Goal: Manage account settings

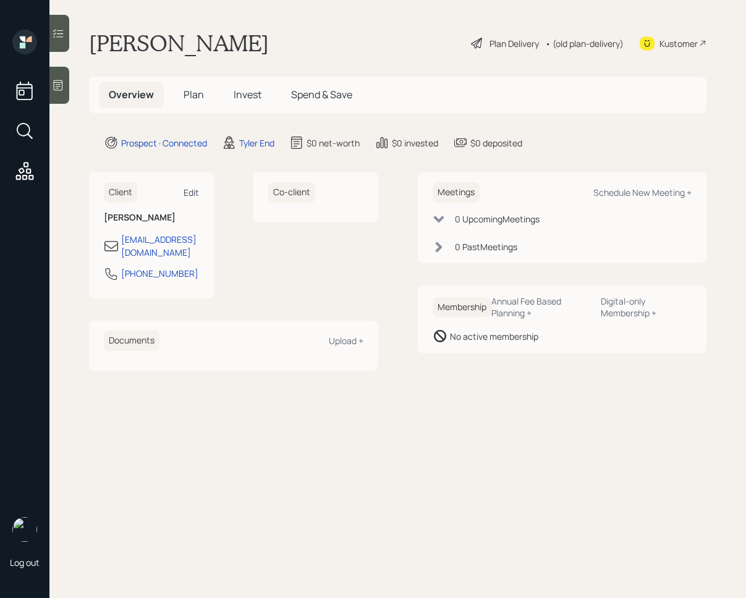
click at [193, 191] on div "Edit" at bounding box center [190, 193] width 15 height 12
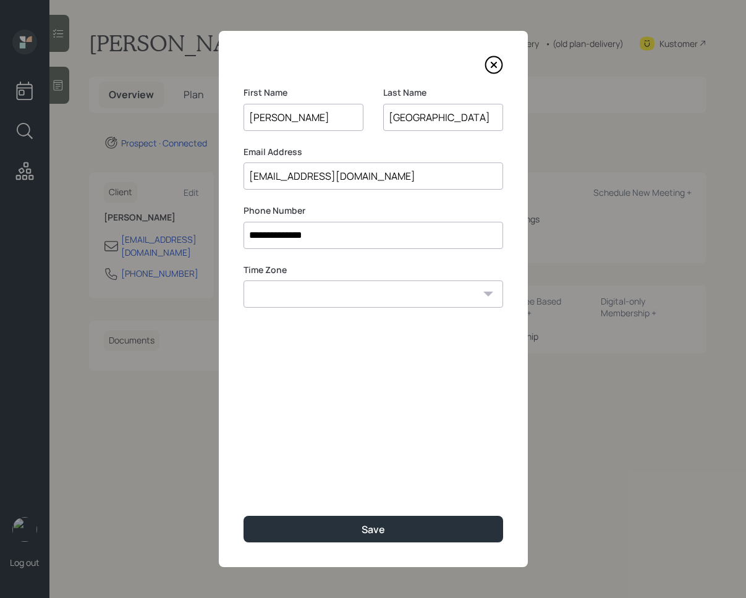
click at [396, 187] on input "[EMAIL_ADDRESS][DOMAIN_NAME]" at bounding box center [372, 175] width 259 height 27
paste input "2@gmai"
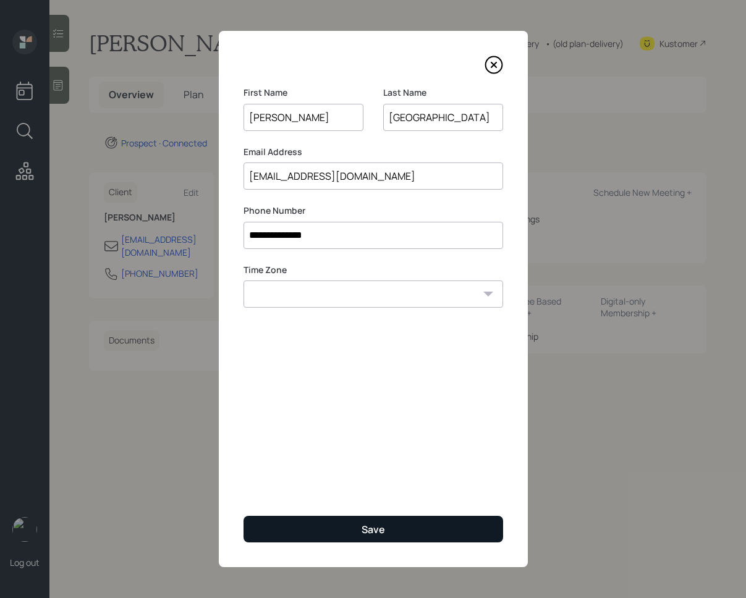
type input "[EMAIL_ADDRESS][DOMAIN_NAME]"
click at [383, 529] on div "Save" at bounding box center [372, 530] width 23 height 14
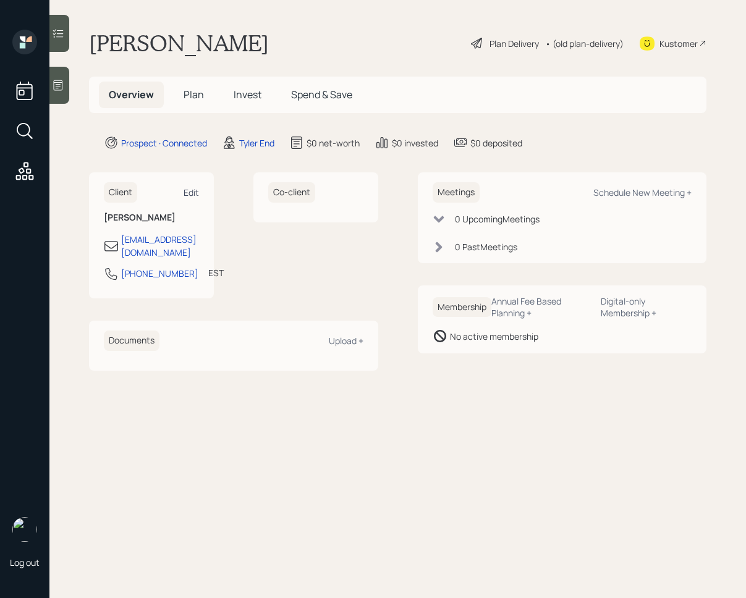
click at [195, 189] on div "Edit" at bounding box center [190, 193] width 15 height 12
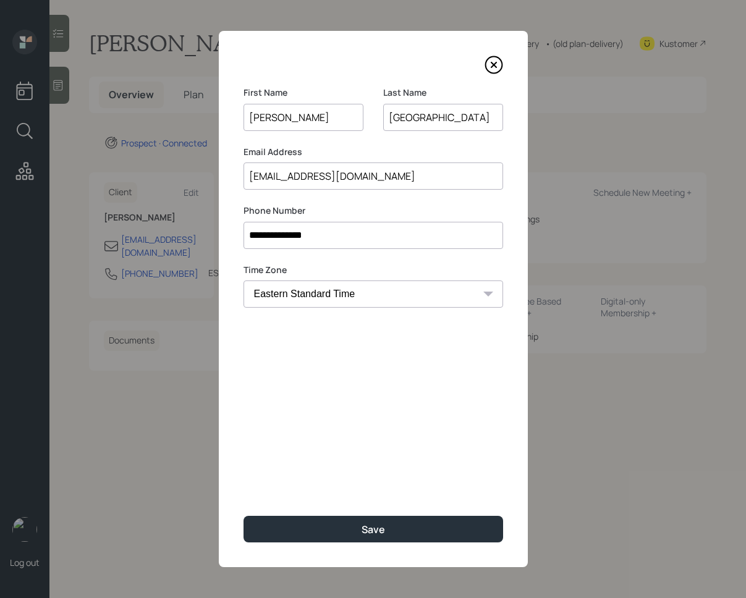
click at [311, 175] on input "[EMAIL_ADDRESS][DOMAIN_NAME]" at bounding box center [372, 175] width 259 height 27
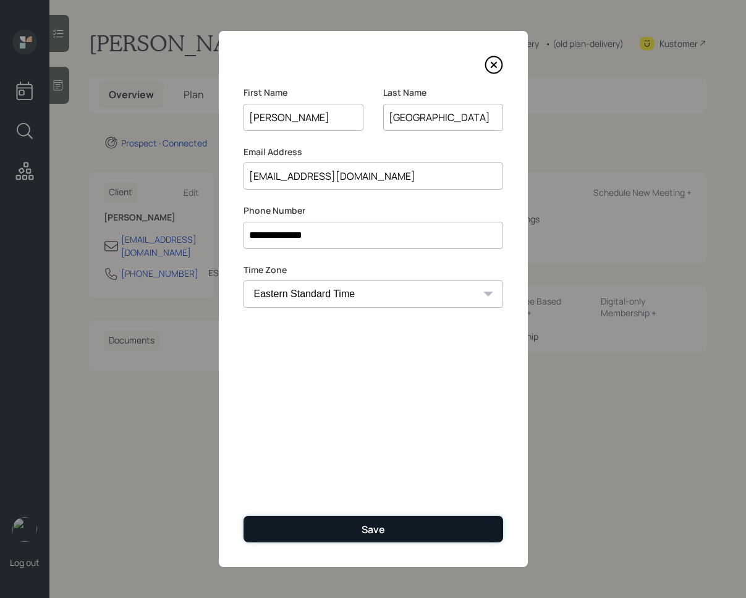
click at [337, 523] on button "Save" at bounding box center [372, 529] width 259 height 27
